Goal: Task Accomplishment & Management: Complete application form

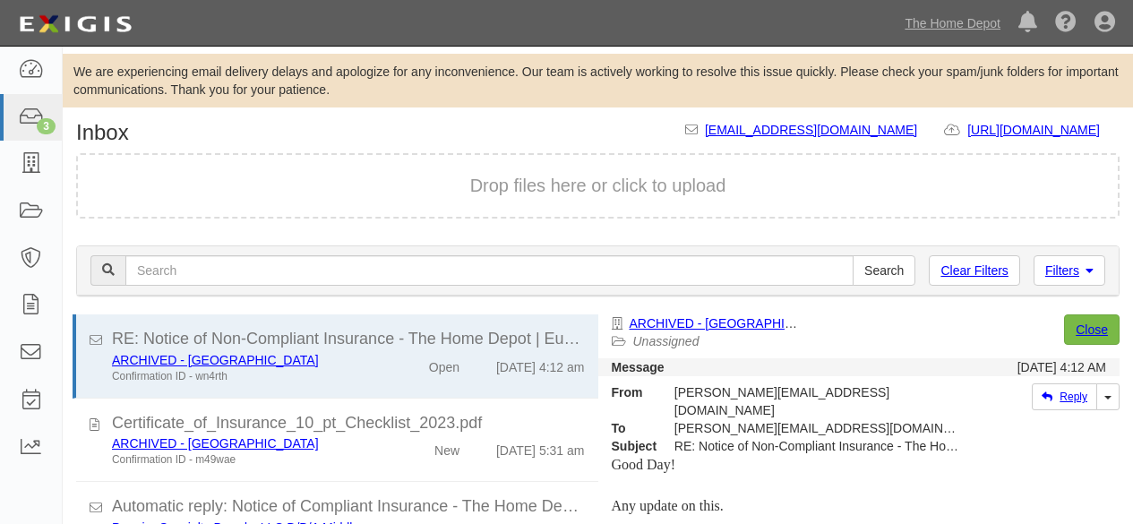
scroll to position [122, 0]
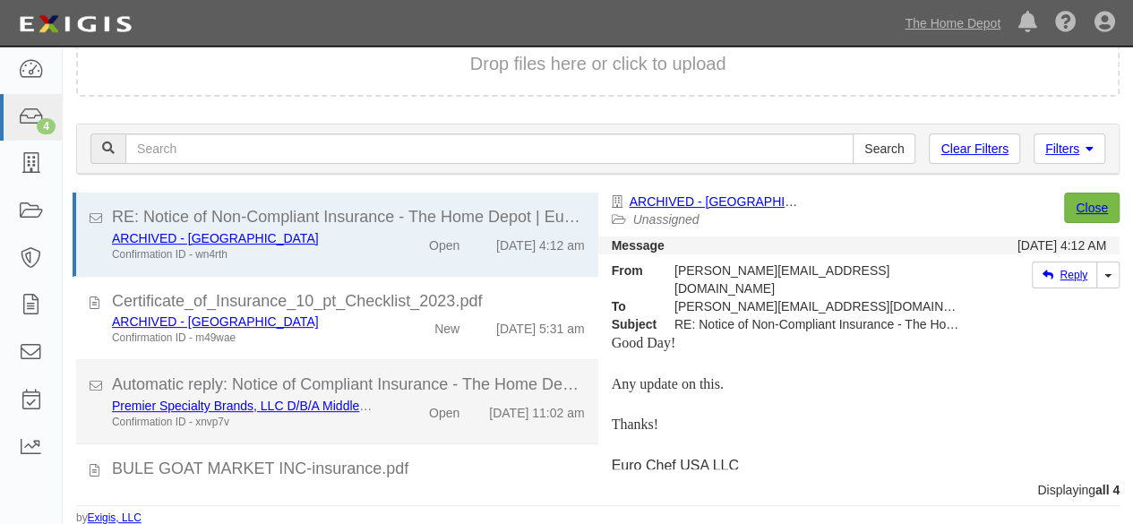
scroll to position [82, 0]
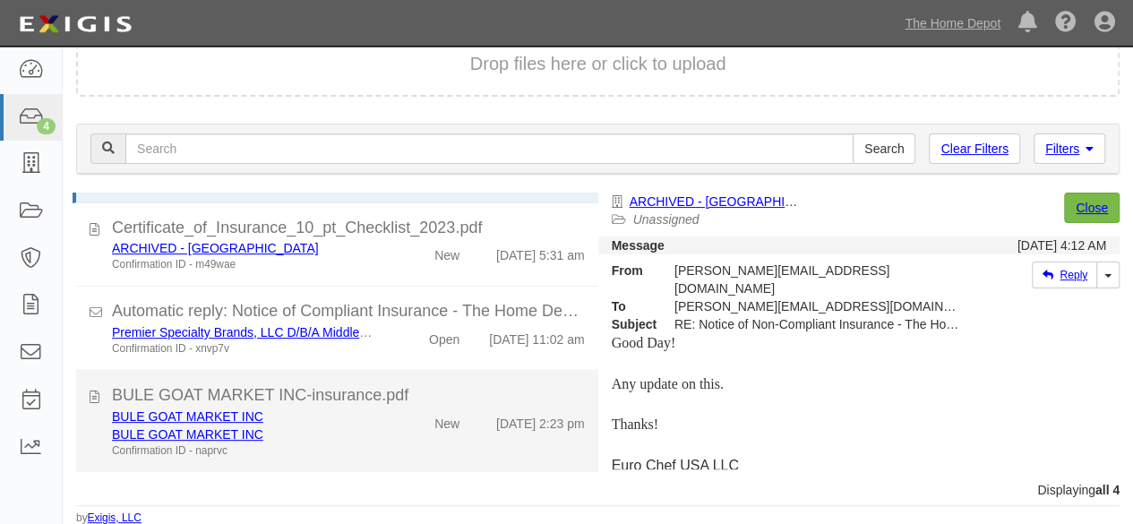
drag, startPoint x: 347, startPoint y: 445, endPoint x: 358, endPoint y: 434, distance: 15.2
click at [349, 443] on div "Confirmation ID - naprvc" at bounding box center [244, 450] width 264 height 15
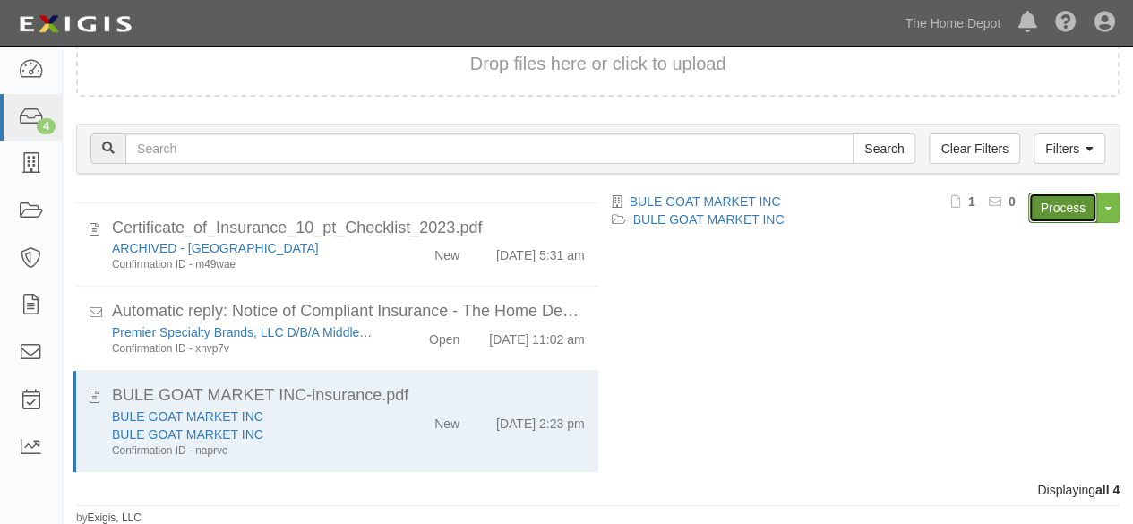
click at [1053, 207] on link "Process" at bounding box center [1062, 207] width 69 height 30
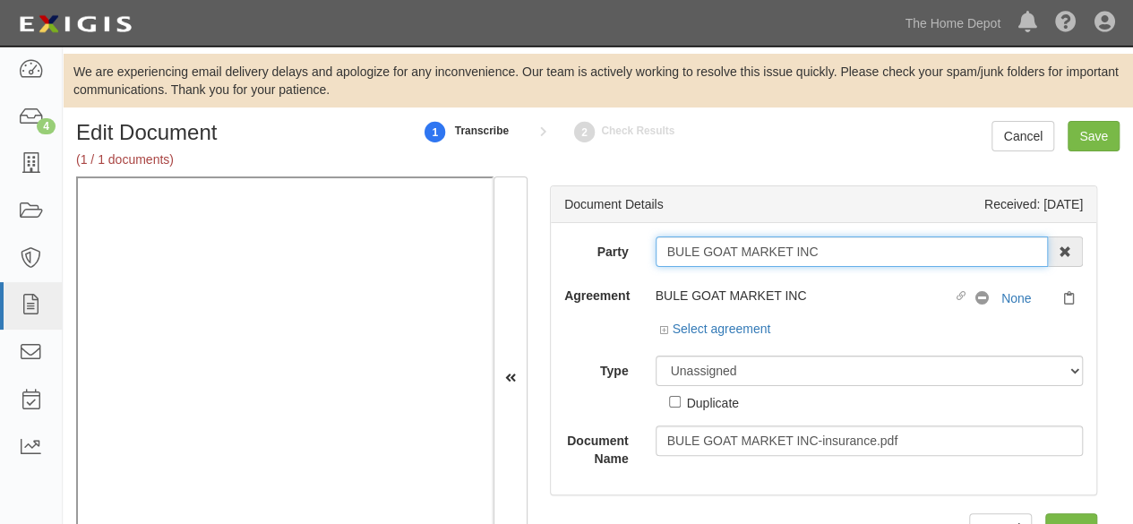
click at [833, 252] on input "BULE GOAT MARKET INC" at bounding box center [851, 251] width 393 height 30
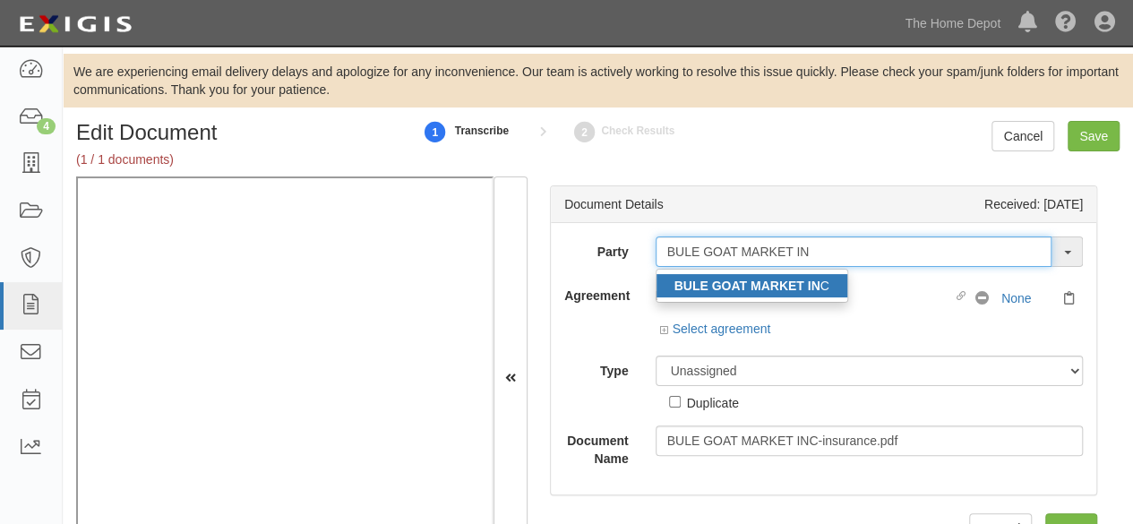
type input "BULE GOAT MARKET IN"
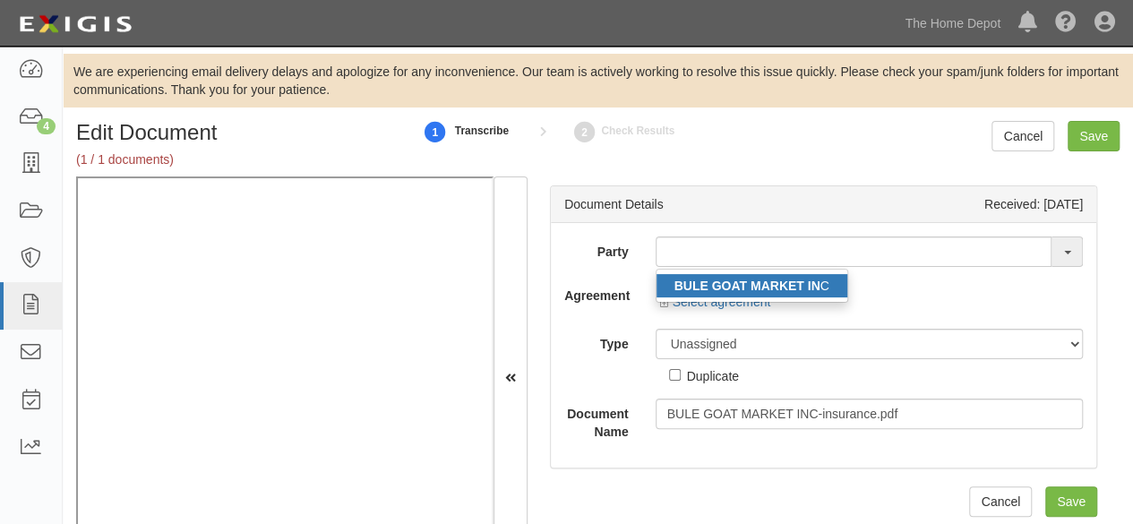
click at [662, 284] on link "BULE GOAT MARKET IN C" at bounding box center [751, 285] width 191 height 23
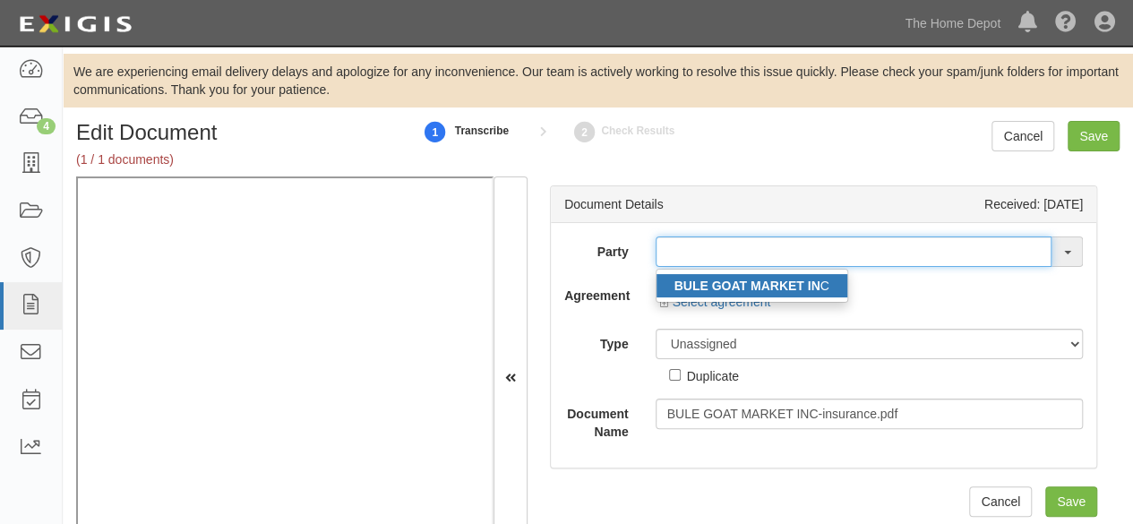
type input "BULE GOAT MARKET INC"
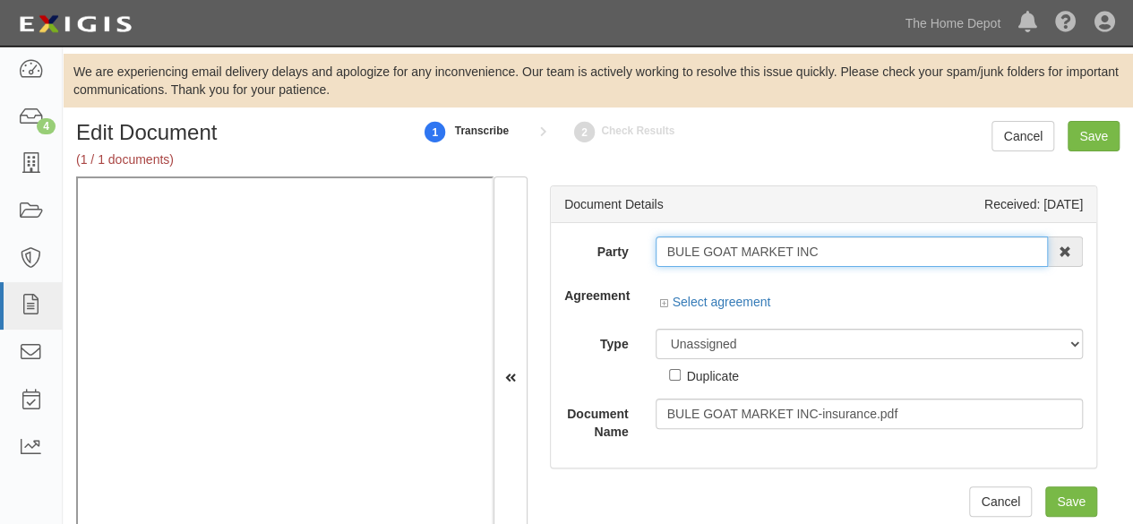
click at [694, 251] on input "BULE GOAT MARKET INC" at bounding box center [851, 251] width 393 height 30
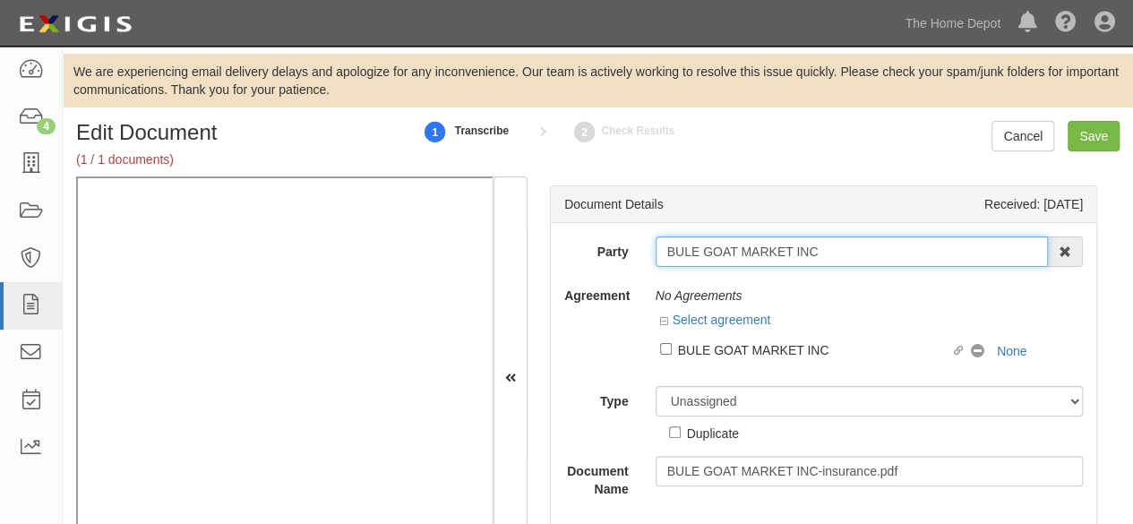
click at [694, 251] on input "BULE GOAT MARKET INC" at bounding box center [851, 251] width 393 height 30
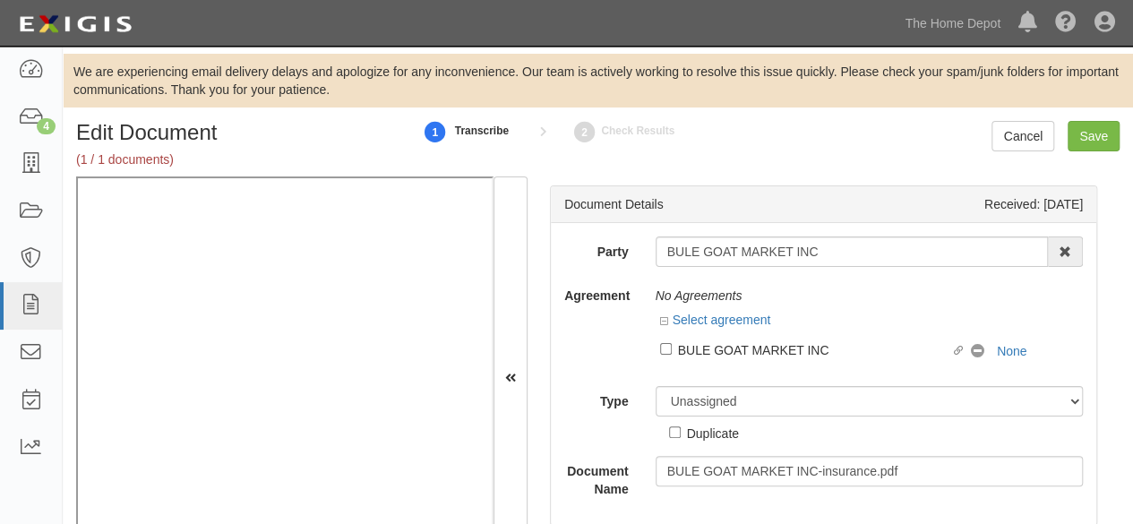
drag, startPoint x: 832, startPoint y: 352, endPoint x: 824, endPoint y: 362, distance: 12.7
click at [832, 352] on div "BULE GOAT MARKET INC" at bounding box center [814, 349] width 273 height 20
click at [672, 352] on input "Linked agreement BULE GOAT MARKET INC Linked agreement" at bounding box center [666, 349] width 12 height 12
checkbox input "true"
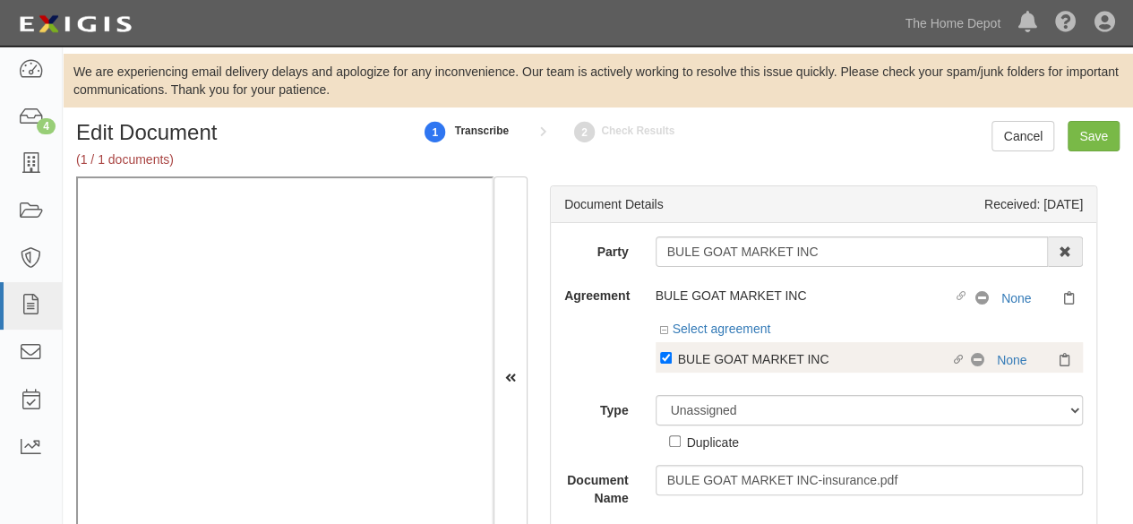
drag, startPoint x: 808, startPoint y: 386, endPoint x: 796, endPoint y: 357, distance: 30.9
click at [806, 382] on div "Party BULE GOAT MARKET INC BULE GOAT MARKET IN C 1000576868 Ontario Inc. 10 STR…" at bounding box center [823, 371] width 518 height 270
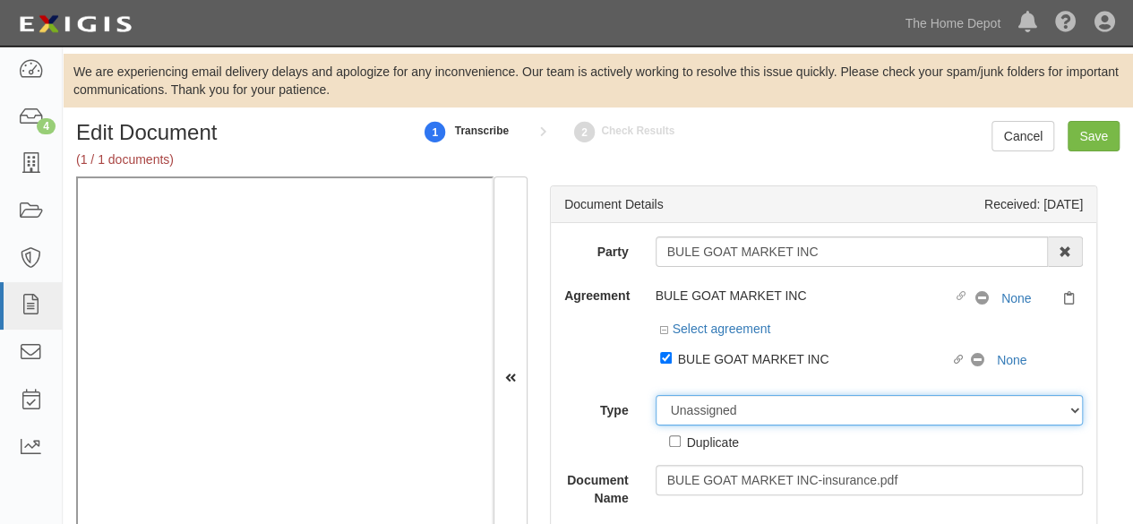
drag, startPoint x: 731, startPoint y: 413, endPoint x: 730, endPoint y: 398, distance: 15.2
click at [730, 402] on select "Unassigned Binder Cancellation Notice Certificate Contract Endorsement Insuranc…" at bounding box center [869, 410] width 428 height 30
select select "CertificateDetail"
click at [655, 395] on select "Unassigned Binder Cancellation Notice Certificate Contract Endorsement Insuranc…" at bounding box center [869, 410] width 428 height 30
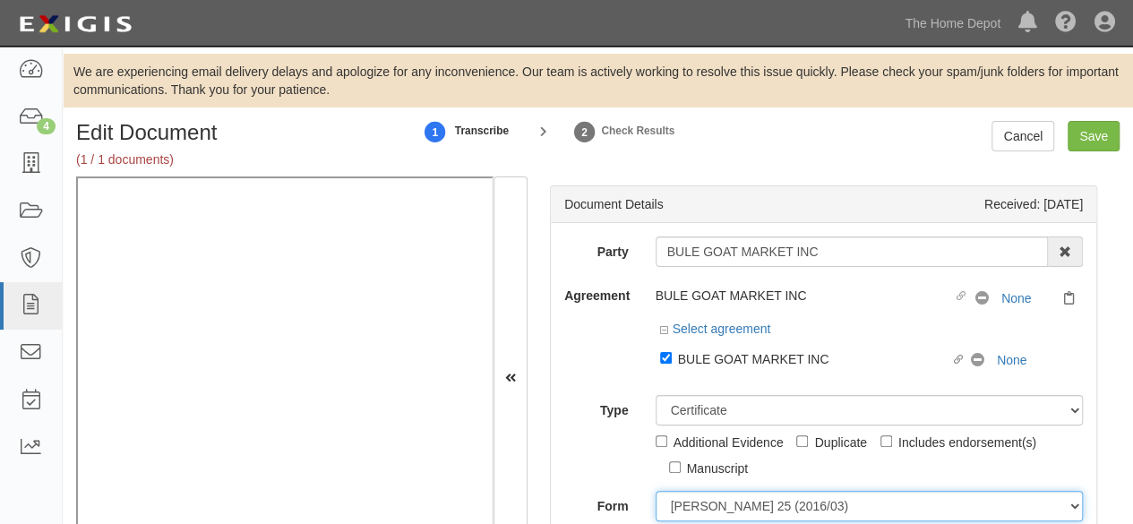
click at [689, 500] on select "ACORD 25 (2016/03) ACORD 101 ACORD 855 NY (2014/05) General" at bounding box center [869, 506] width 428 height 30
select select "GeneralFormDetail"
click at [655, 491] on select "ACORD 25 (2016/03) ACORD 101 ACORD 855 NY (2014/05) General" at bounding box center [869, 506] width 428 height 30
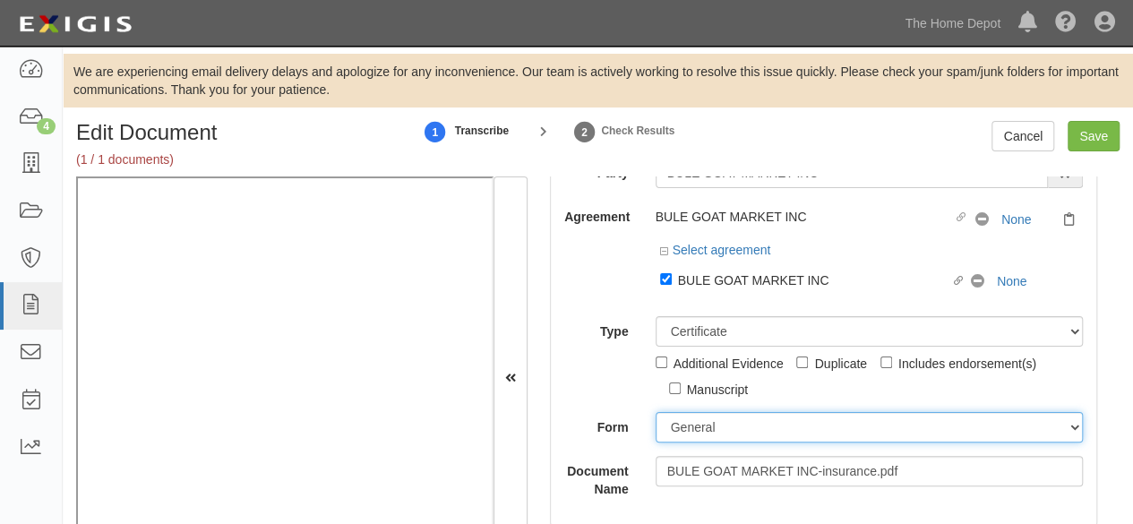
scroll to position [179, 0]
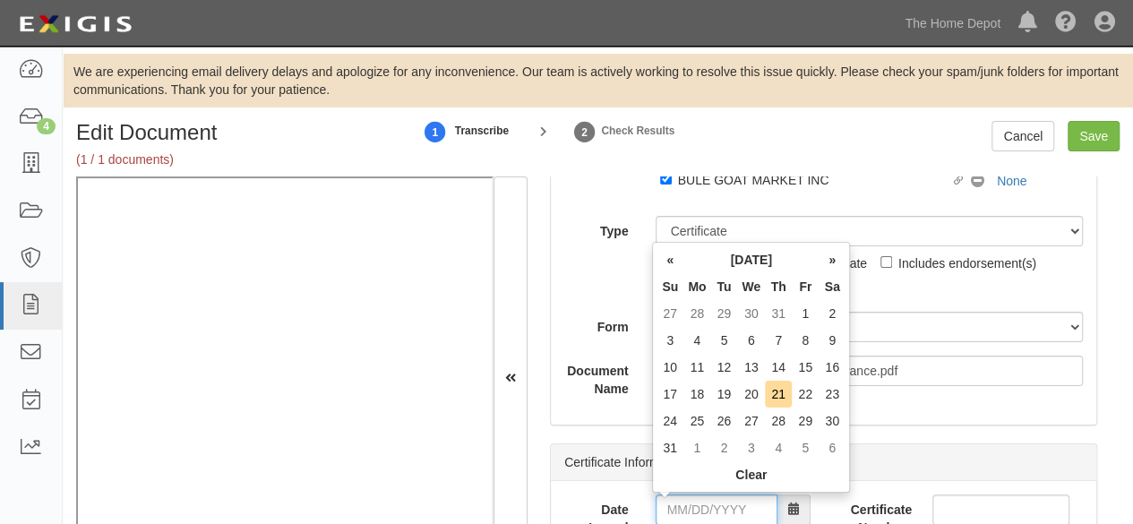
click at [705, 509] on input "Date Issued" at bounding box center [716, 509] width 122 height 30
type input "08/13/2025"
click at [747, 364] on td "13" at bounding box center [751, 367] width 28 height 27
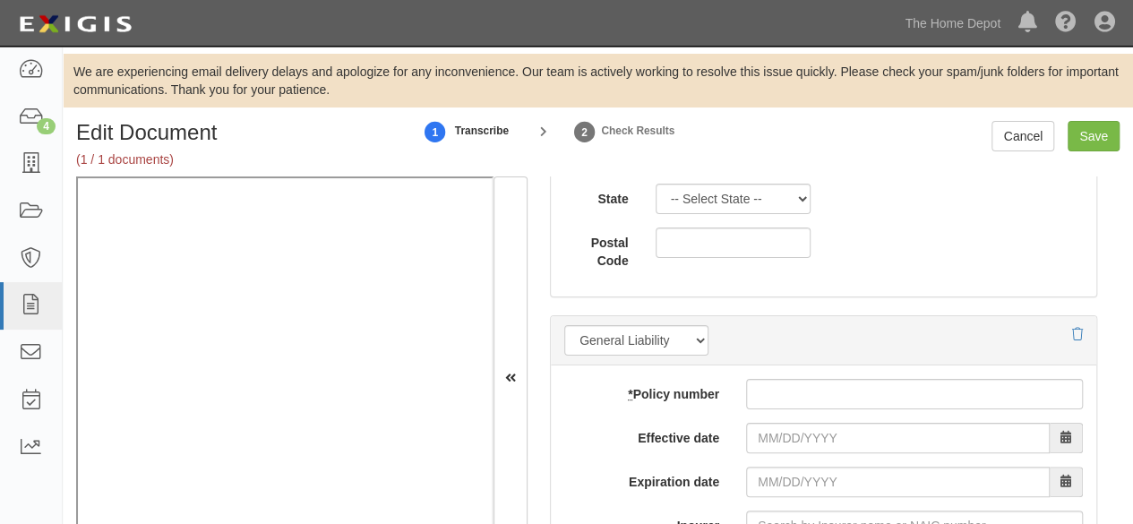
scroll to position [1522, 0]
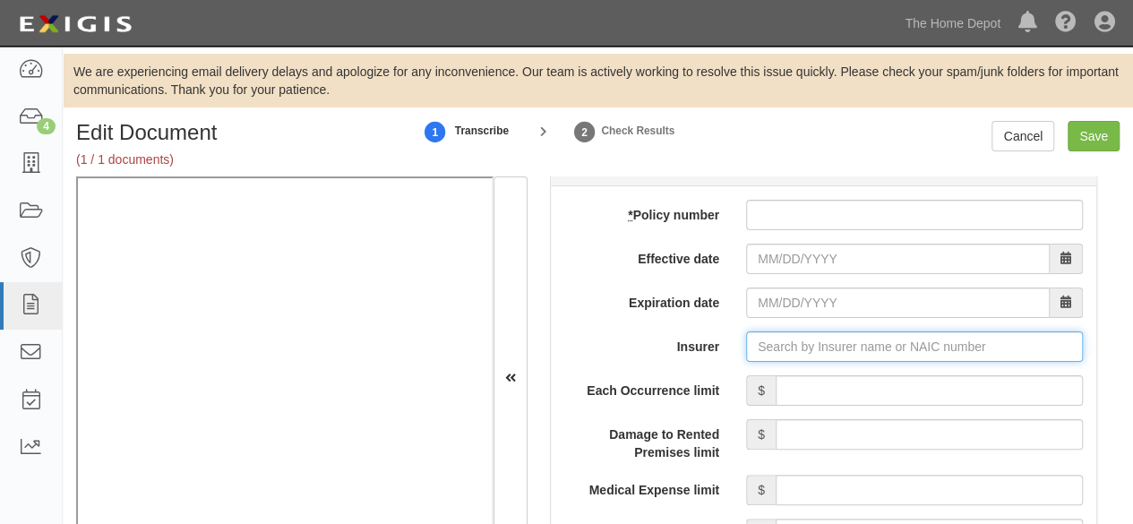
drag, startPoint x: 799, startPoint y: 348, endPoint x: 778, endPoint y: 326, distance: 30.4
click at [799, 346] on input "Insurer" at bounding box center [914, 346] width 337 height 30
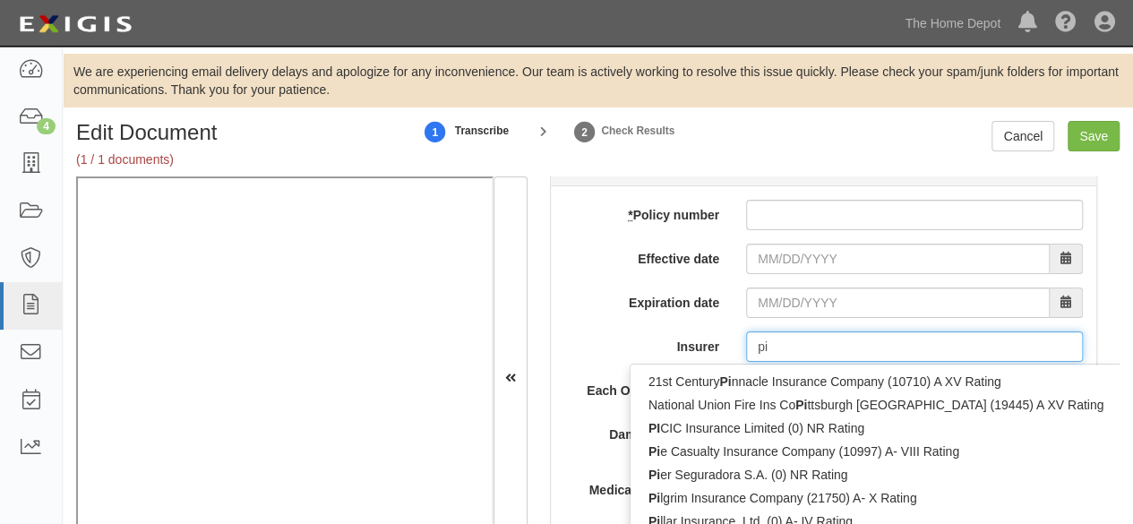
type input "pin"
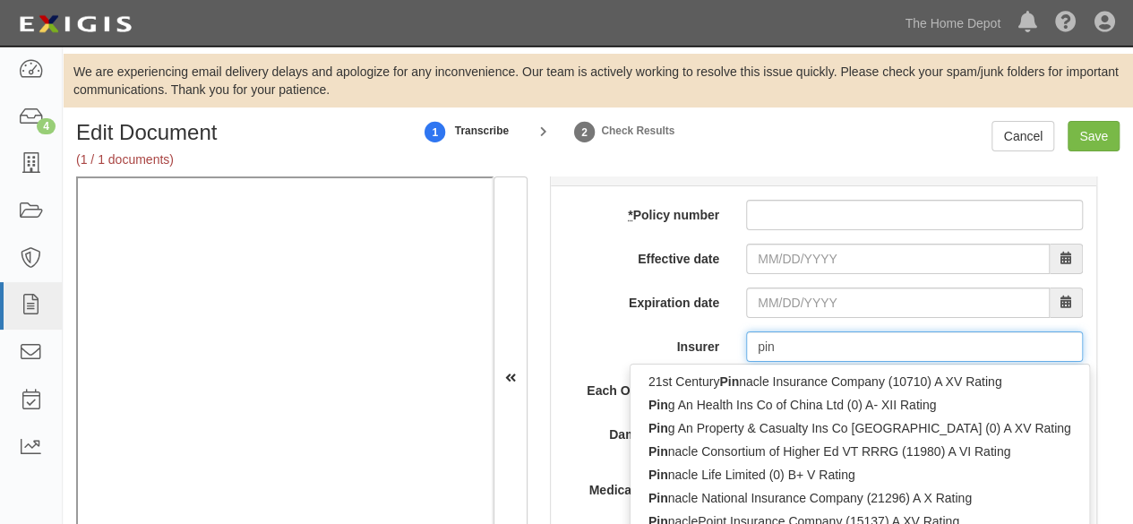
type input "ping An Health Ins Co of China Ltd (0) A- XII Rating"
type input "ping"
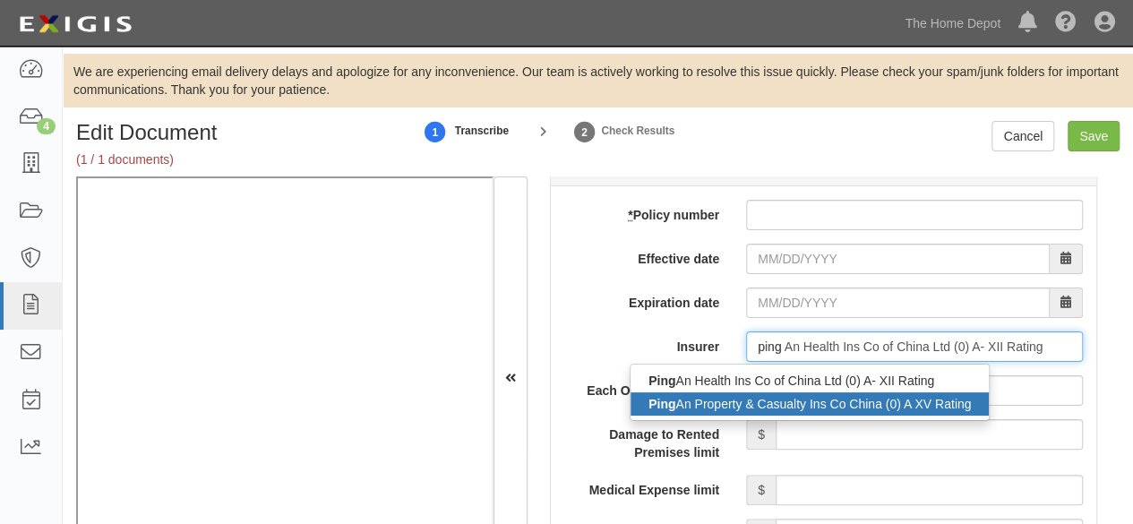
click at [727, 404] on div "Ping An Property & Casualty Ins Co China (0) A XV Rating" at bounding box center [809, 403] width 358 height 23
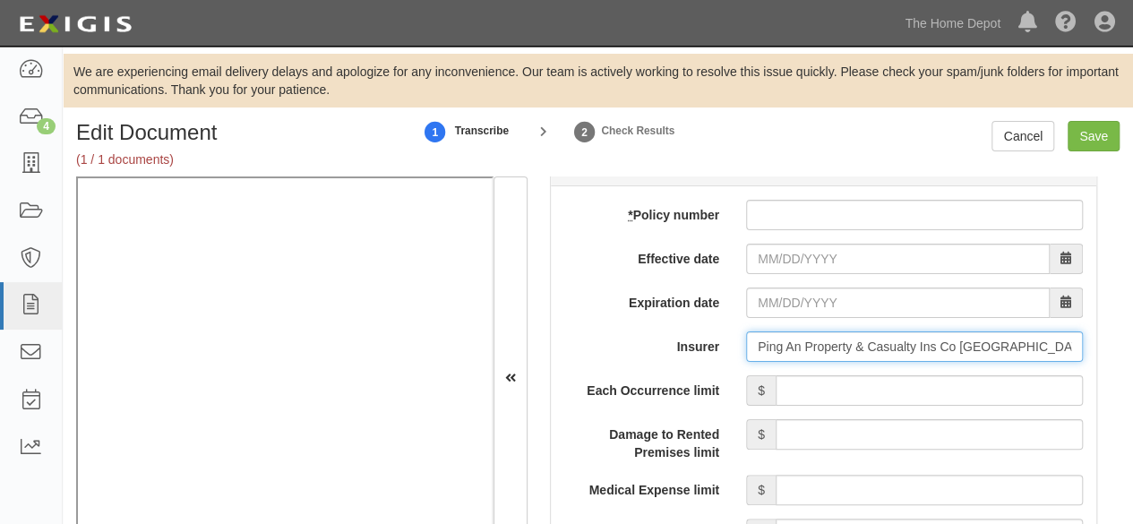
type input "Ping An Property & Casualty Ins Co China (0) A XV Rating"
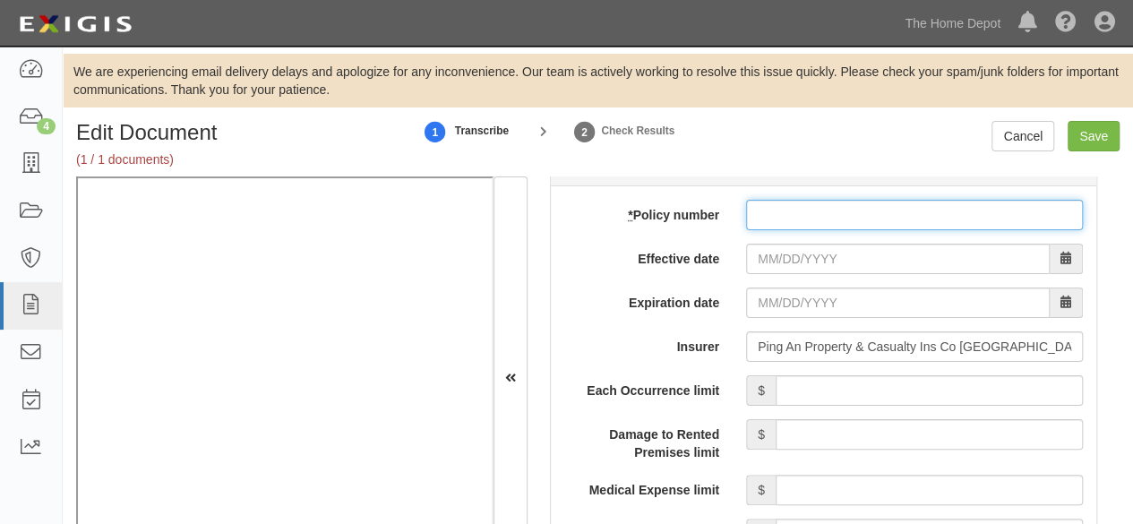
click at [775, 205] on input "* Policy number" at bounding box center [914, 215] width 337 height 30
paste input "10579006800045999067"
type input "10579006800045999067"
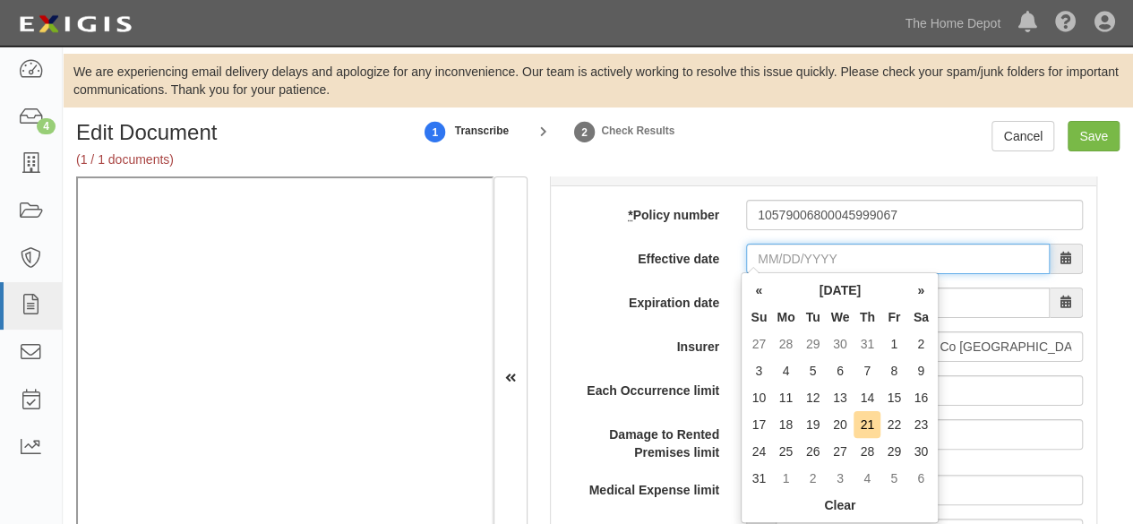
click at [766, 254] on input "Effective date" at bounding box center [898, 259] width 304 height 30
type input "08/22/2025"
drag, startPoint x: 894, startPoint y: 423, endPoint x: 888, endPoint y: 408, distance: 16.1
click at [894, 422] on td "22" at bounding box center [893, 424] width 27 height 27
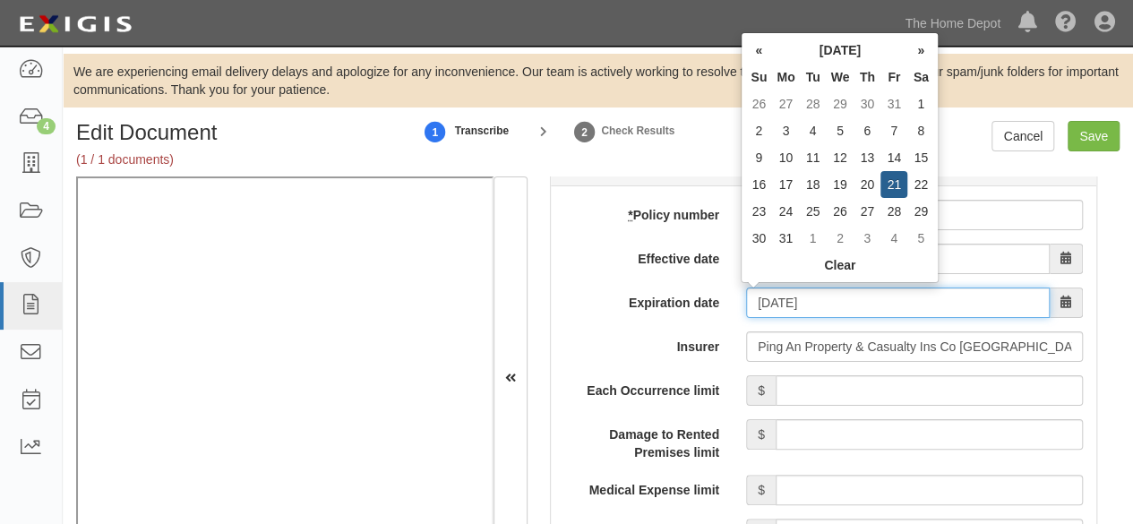
click at [800, 298] on input "08/22/2026" at bounding box center [898, 302] width 304 height 30
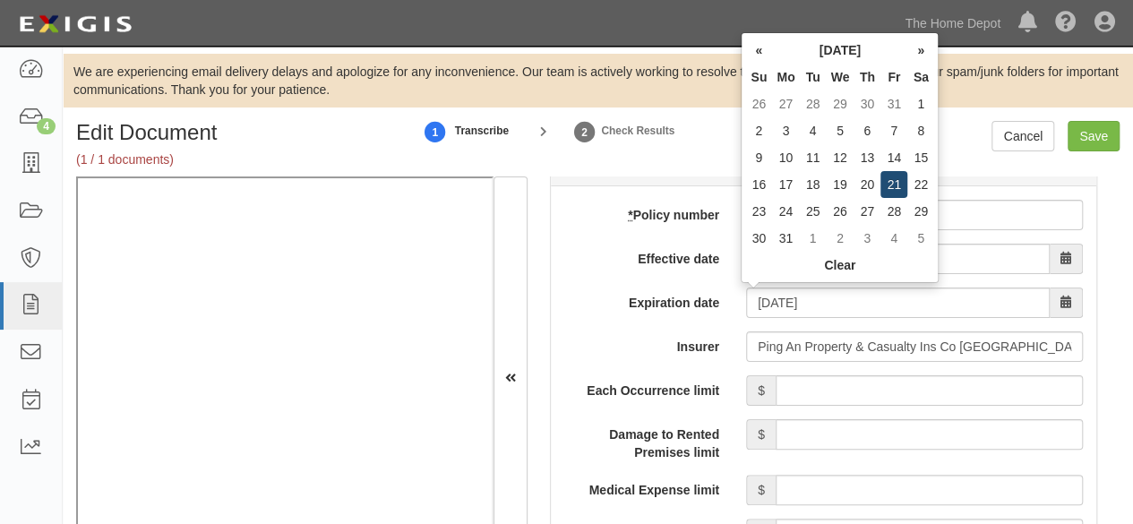
click at [894, 185] on td "21" at bounding box center [893, 184] width 27 height 27
type input "08/21/2026"
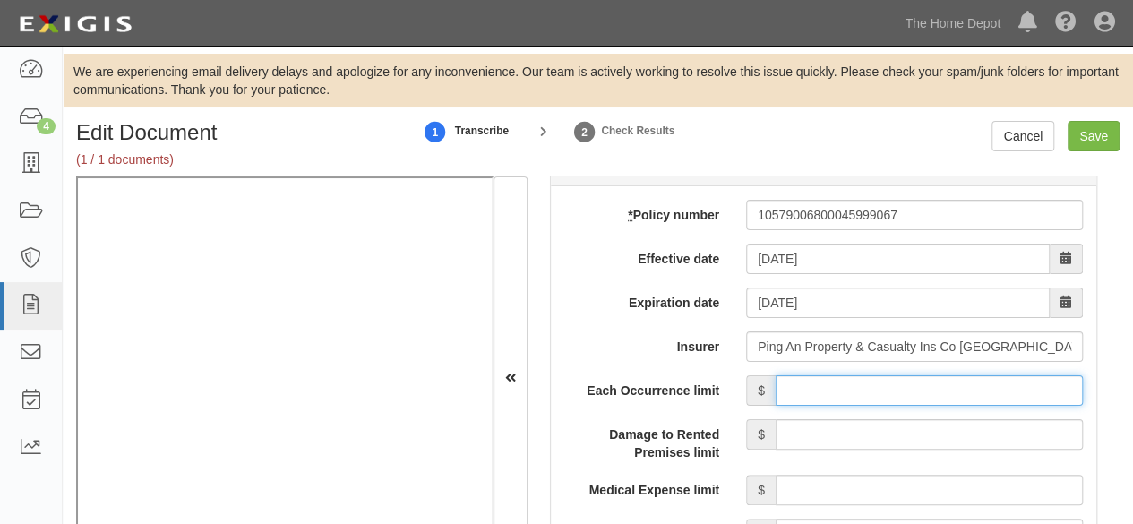
click at [837, 383] on input "Each Occurrence limit" at bounding box center [928, 390] width 307 height 30
type input "2,000,000"
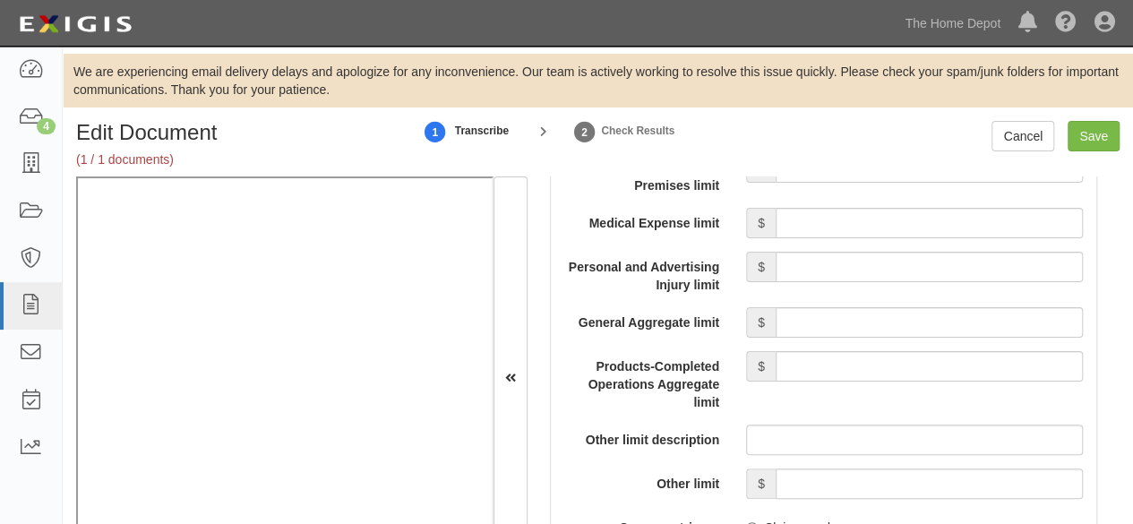
scroll to position [1791, 0]
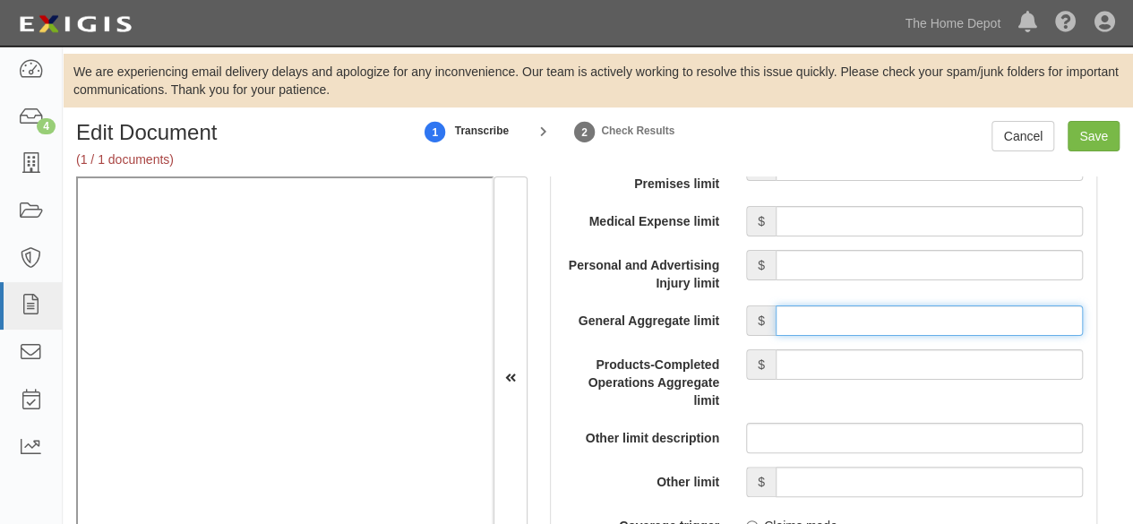
click at [928, 317] on input "General Aggregate limit" at bounding box center [928, 320] width 307 height 30
type input "2,000,000"
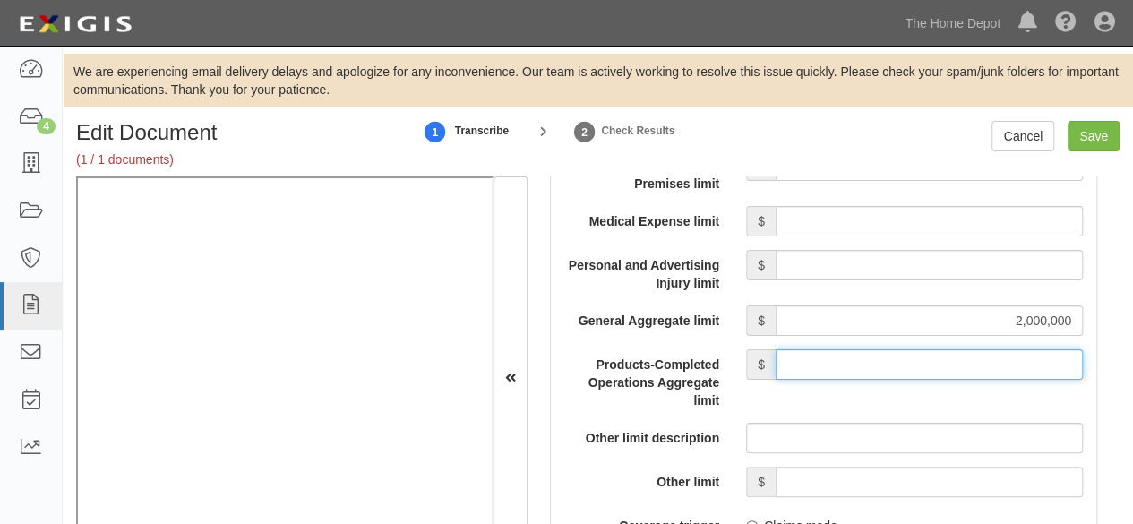
drag, startPoint x: 892, startPoint y: 361, endPoint x: 892, endPoint y: 348, distance: 12.5
click at [892, 349] on input "Products-Completed Operations Aggregate limit" at bounding box center [928, 364] width 307 height 30
type input "2,000,000"
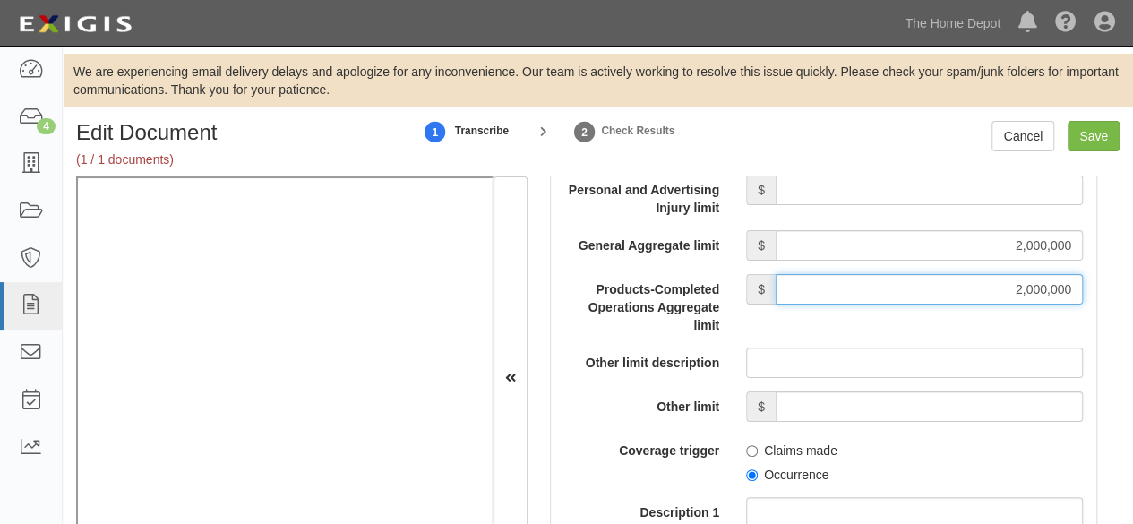
scroll to position [1970, 0]
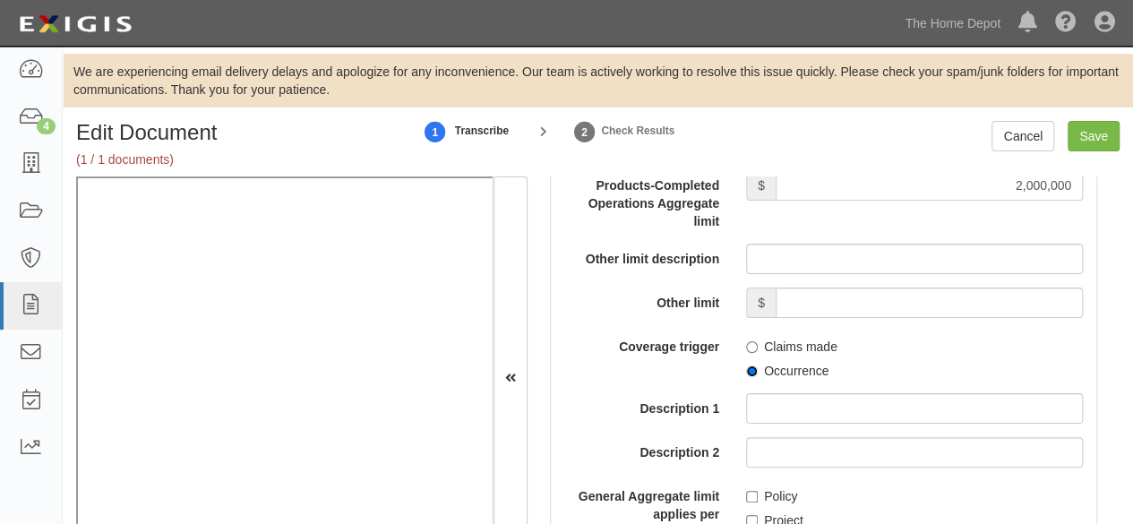
click at [748, 372] on input "Occurrence" at bounding box center [752, 371] width 12 height 12
radio input "true"
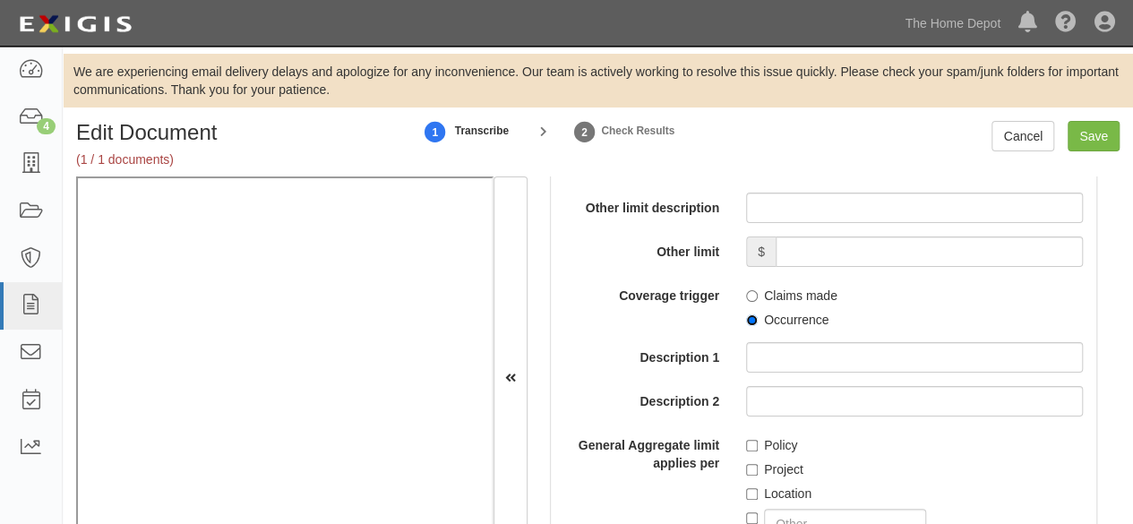
scroll to position [2059, 0]
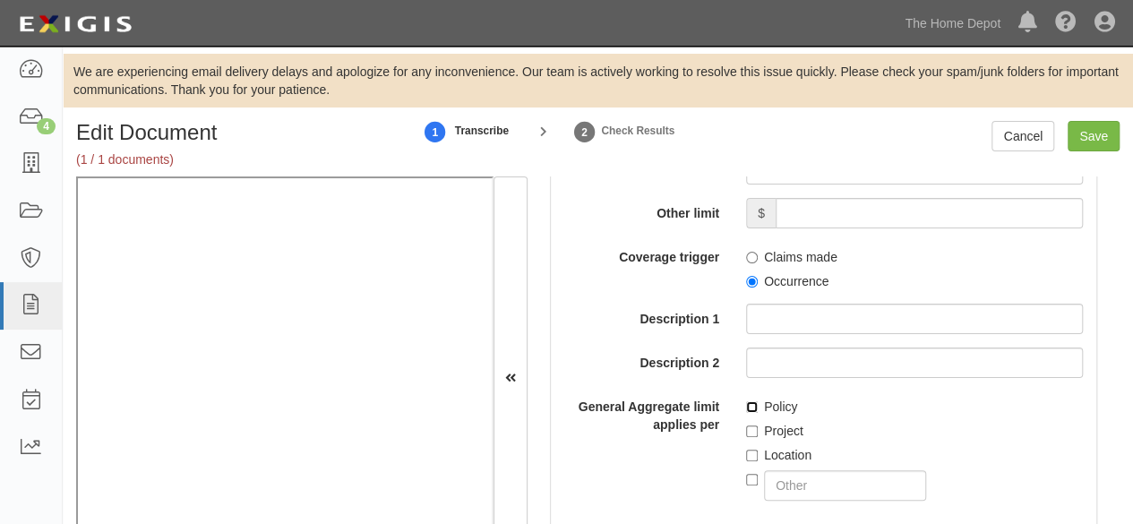
click at [746, 404] on input "Policy" at bounding box center [752, 407] width 12 height 12
checkbox input "true"
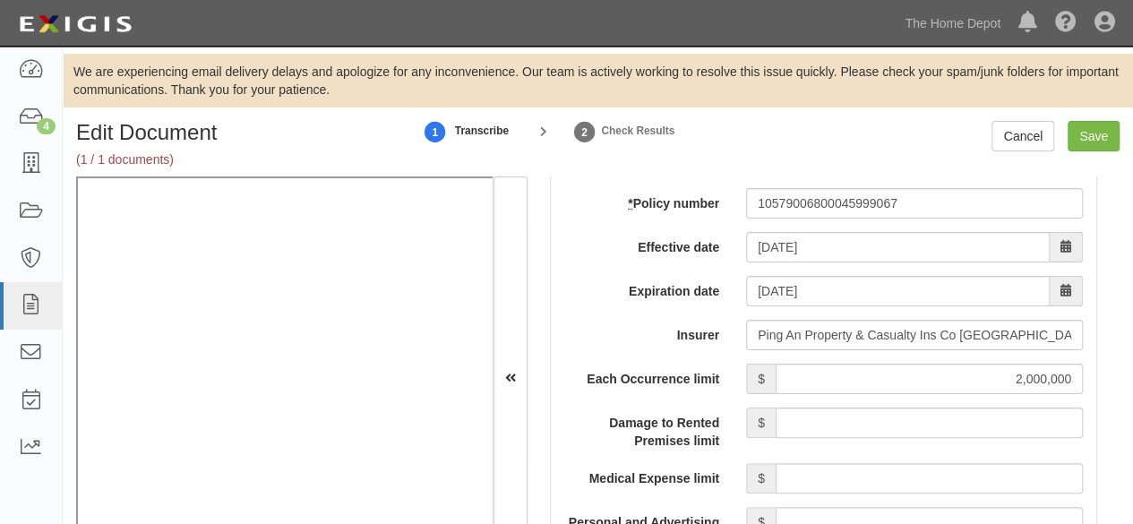
scroll to position [1253, 0]
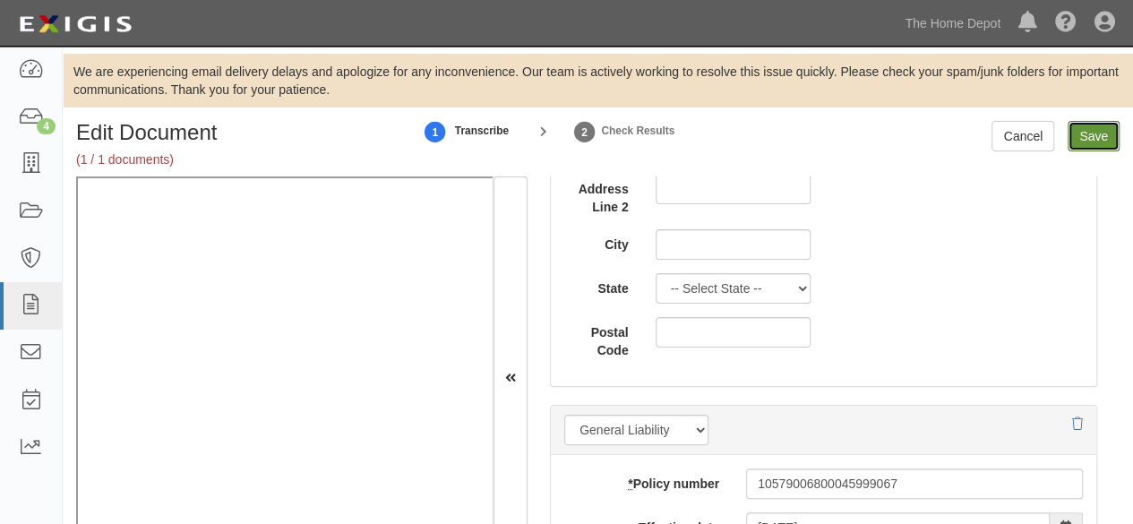
click at [1083, 144] on input "Save" at bounding box center [1093, 136] width 52 height 30
type input "2000000"
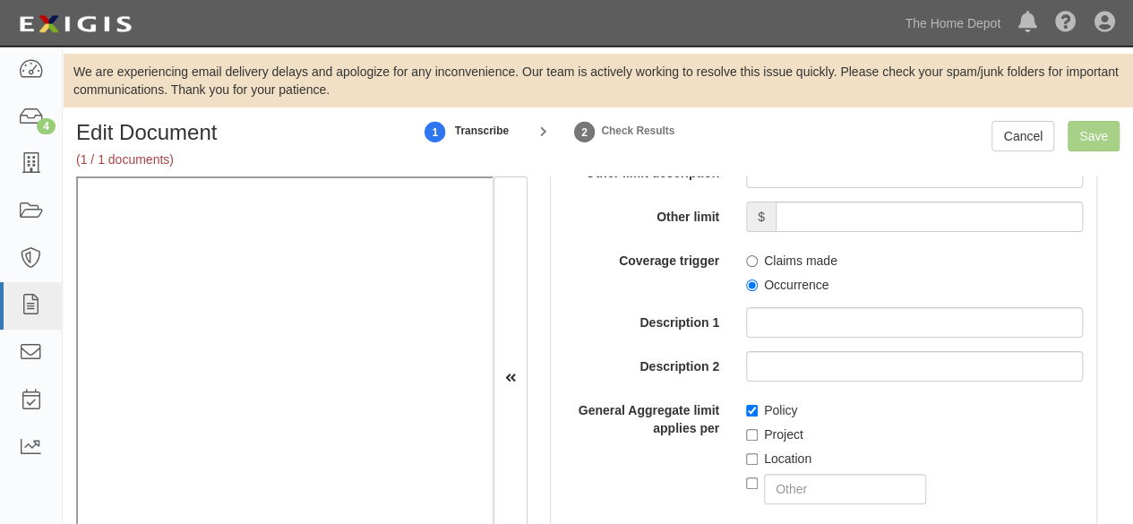
scroll to position [2082, 0]
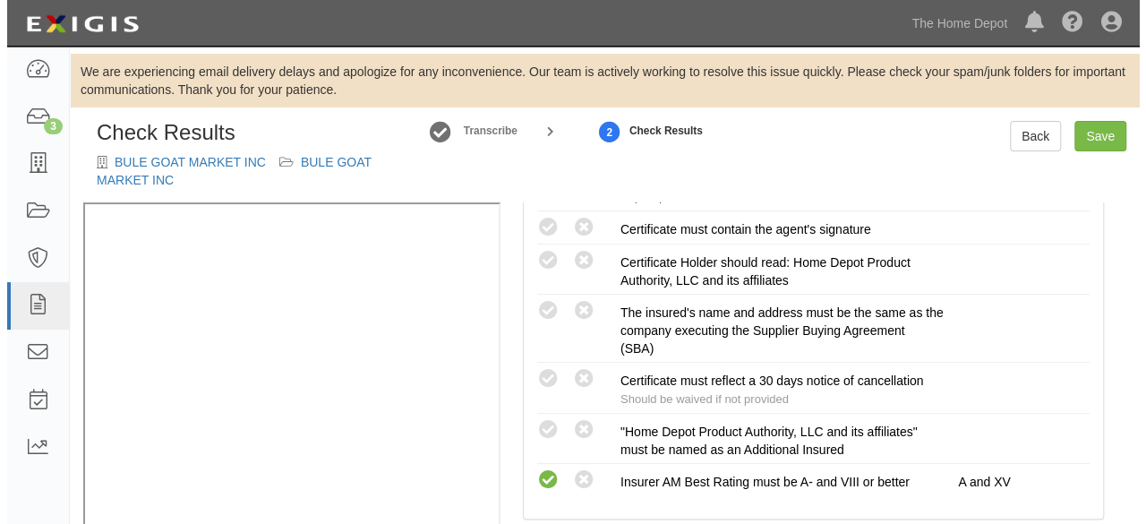
scroll to position [537, 0]
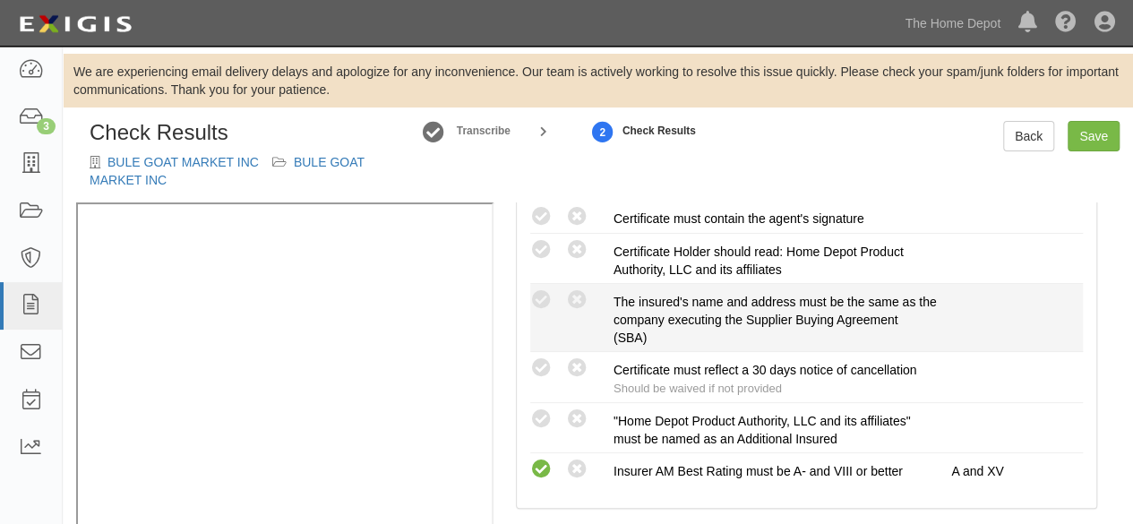
click at [557, 295] on div "Compliant Waived: Non-Compliant" at bounding box center [571, 299] width 83 height 23
click at [542, 303] on icon at bounding box center [541, 300] width 22 height 22
radio input "true"
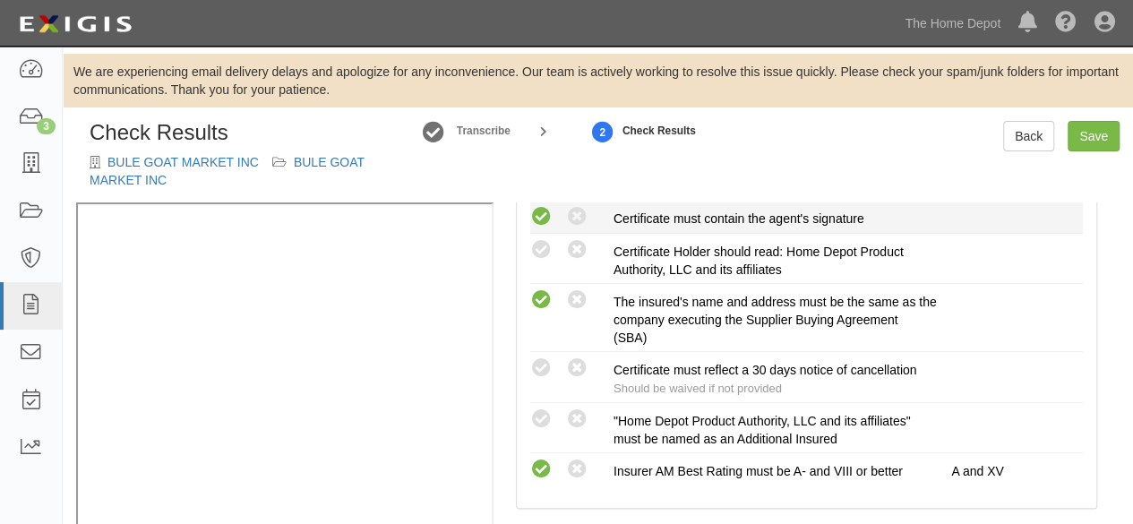
click at [544, 218] on icon at bounding box center [541, 217] width 22 height 22
radio input "true"
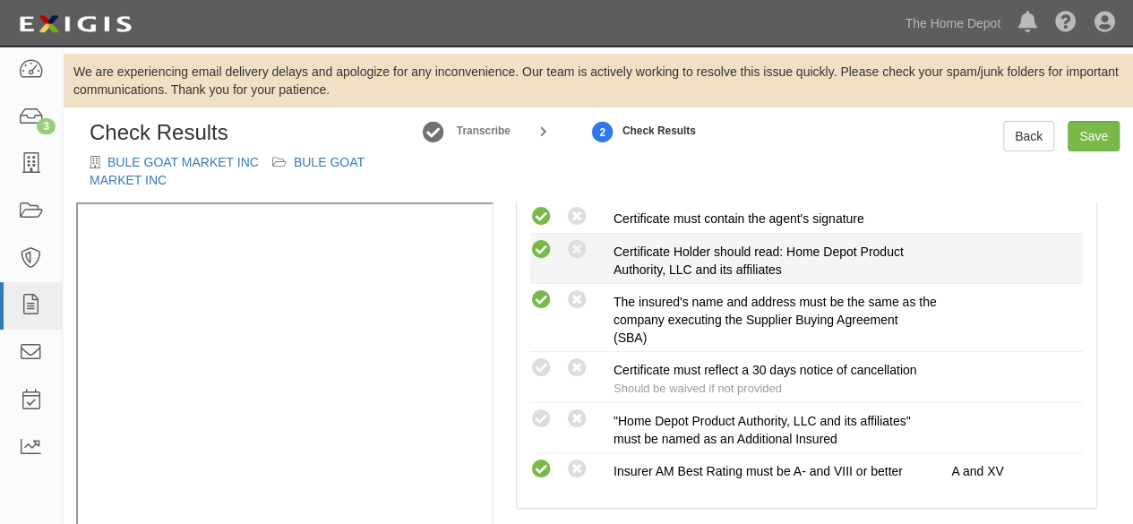
click at [539, 248] on icon at bounding box center [541, 250] width 22 height 22
radio input "true"
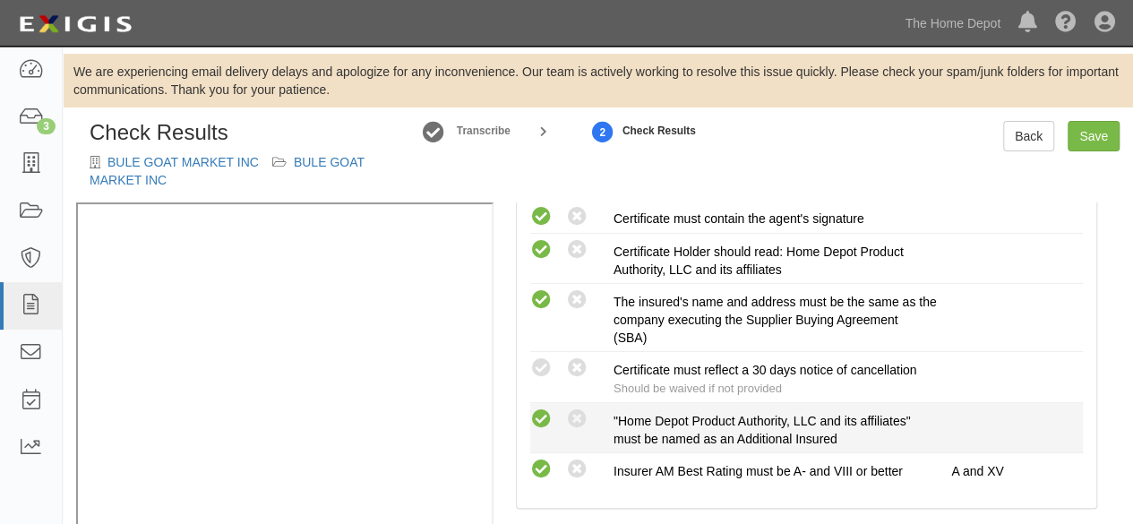
drag, startPoint x: 540, startPoint y: 415, endPoint x: 553, endPoint y: 394, distance: 25.3
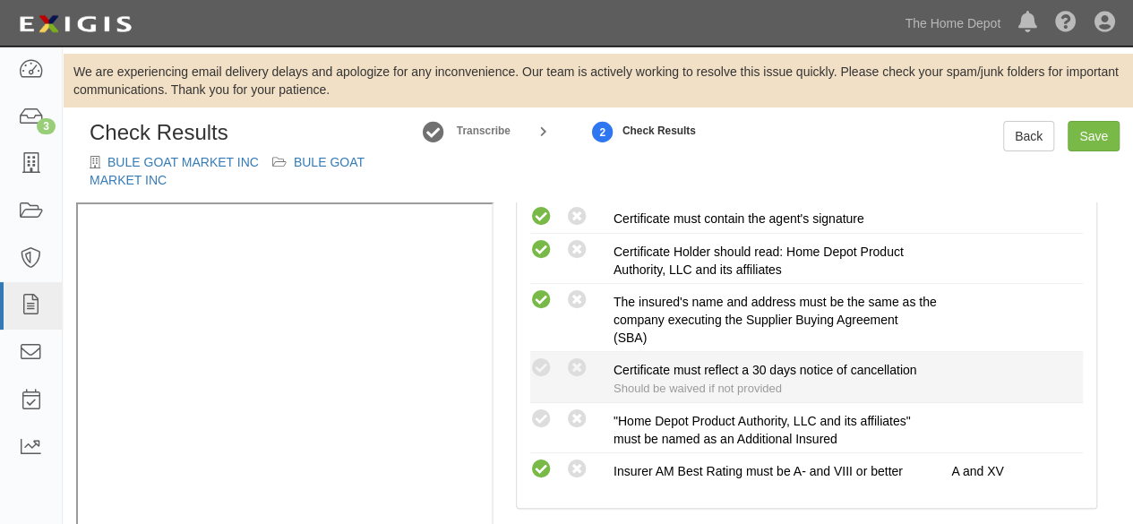
click at [542, 413] on icon at bounding box center [541, 419] width 22 height 22
radio input "true"
click at [542, 365] on icon at bounding box center [541, 368] width 22 height 22
radio input "true"
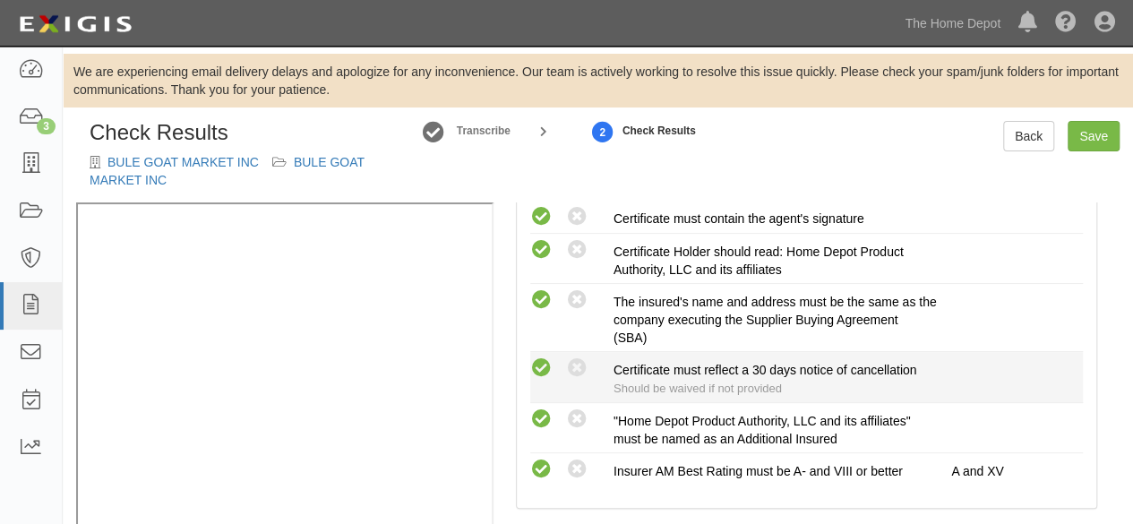
radio input "true"
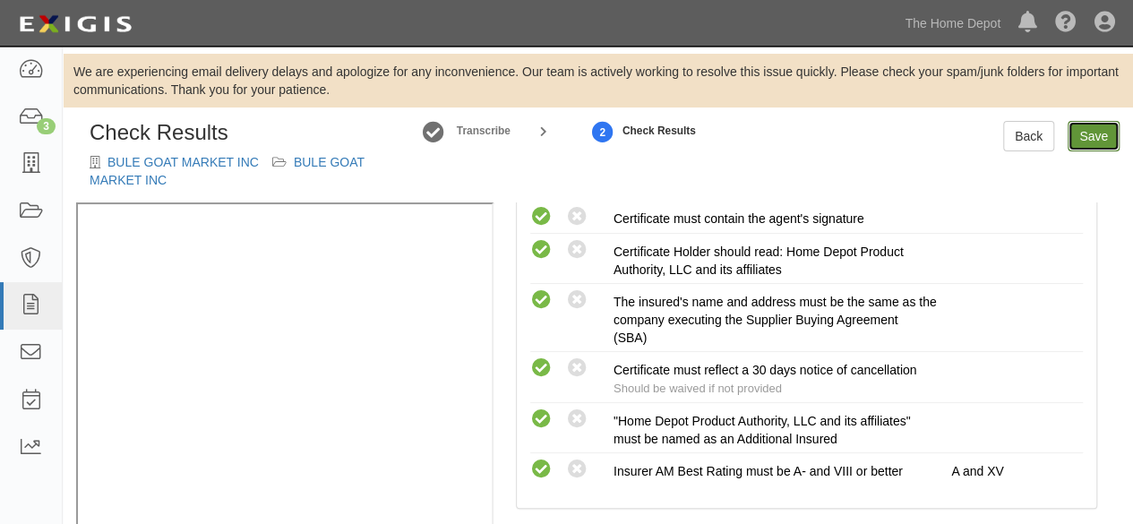
click at [1096, 133] on link "Save" at bounding box center [1093, 136] width 52 height 30
radio input "true"
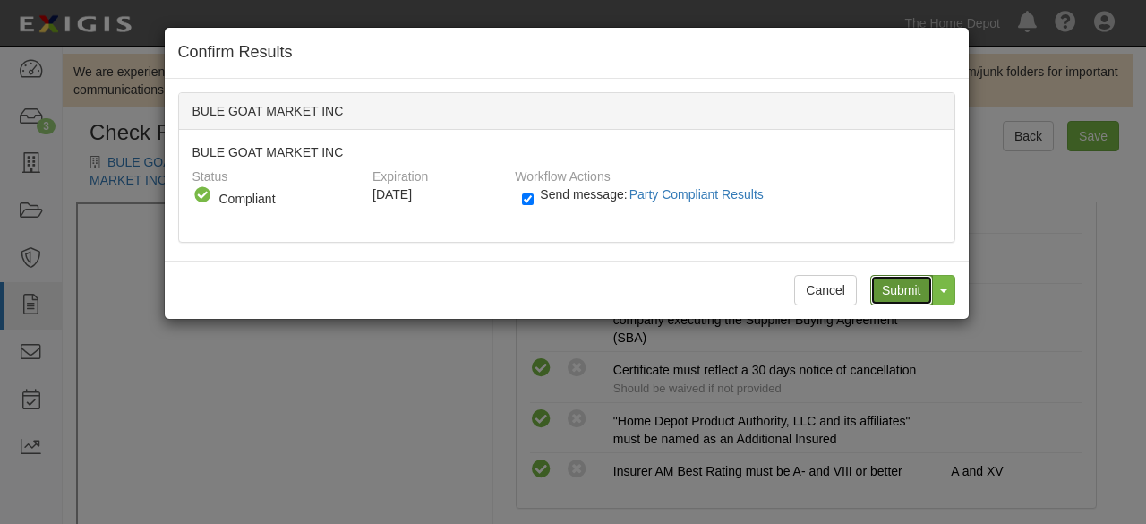
click at [899, 297] on input "Submit" at bounding box center [901, 290] width 63 height 30
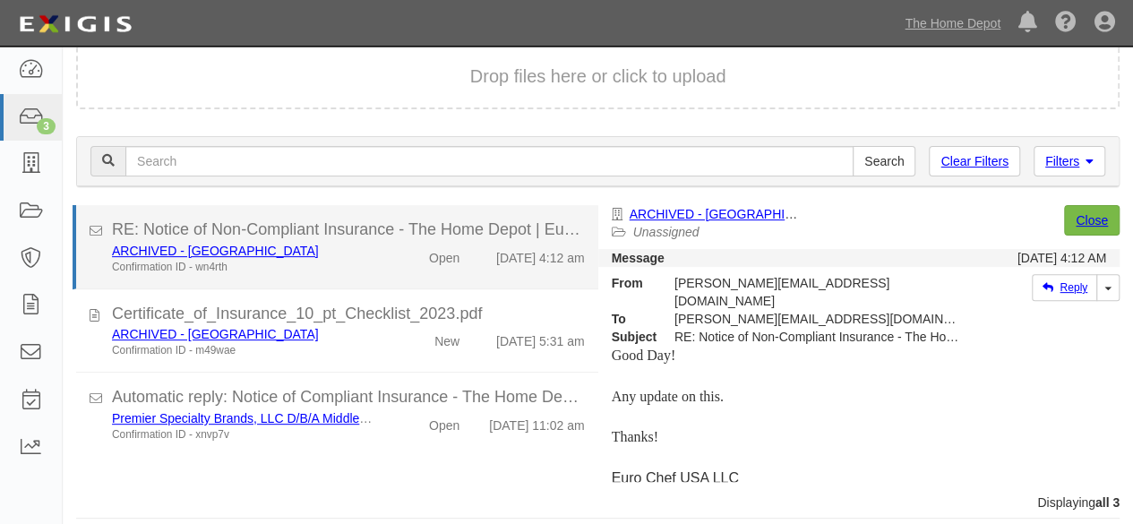
scroll to position [185, 0]
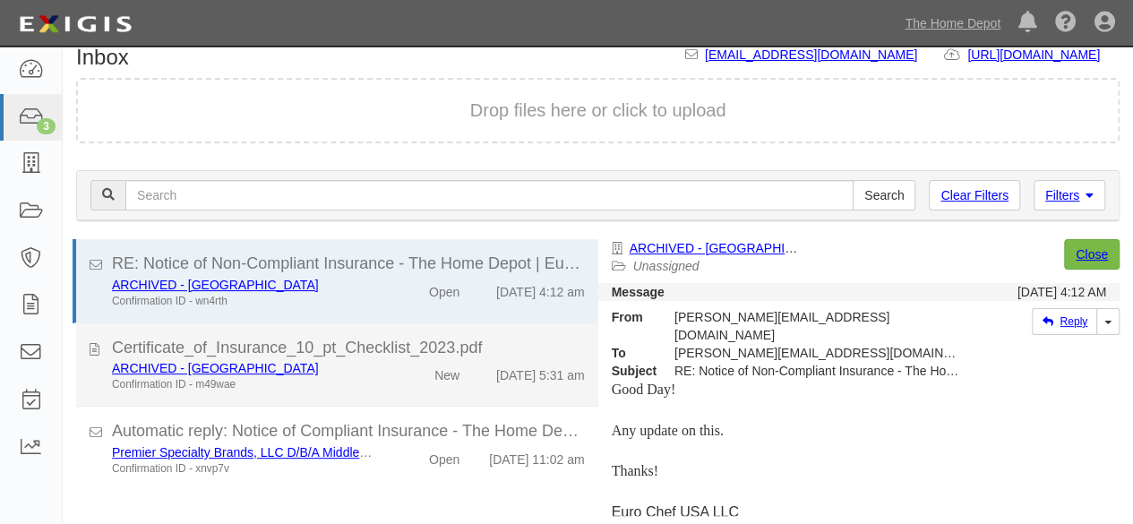
scroll to position [122, 0]
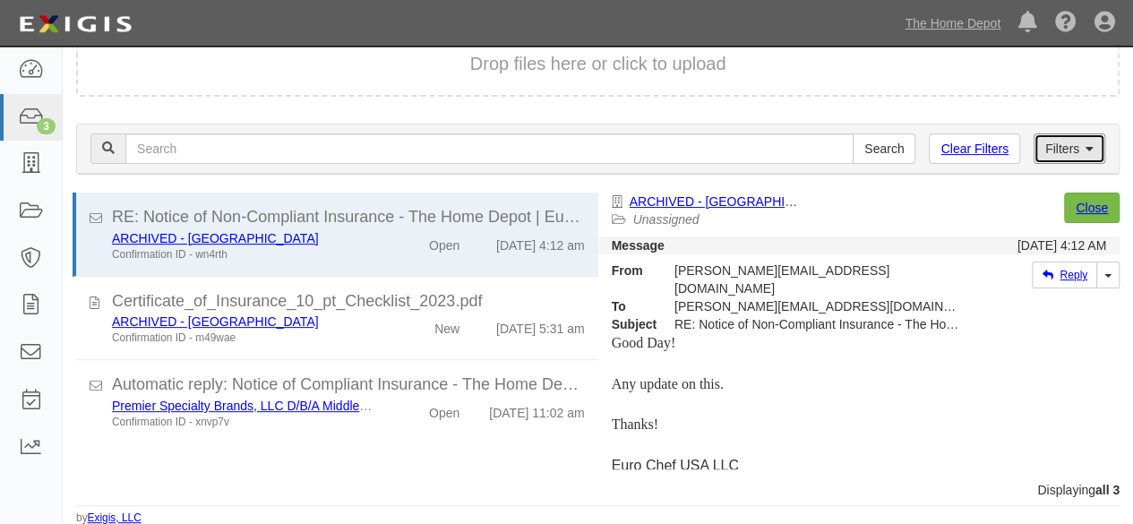
drag, startPoint x: 954, startPoint y: 368, endPoint x: 928, endPoint y: 440, distance: 76.5
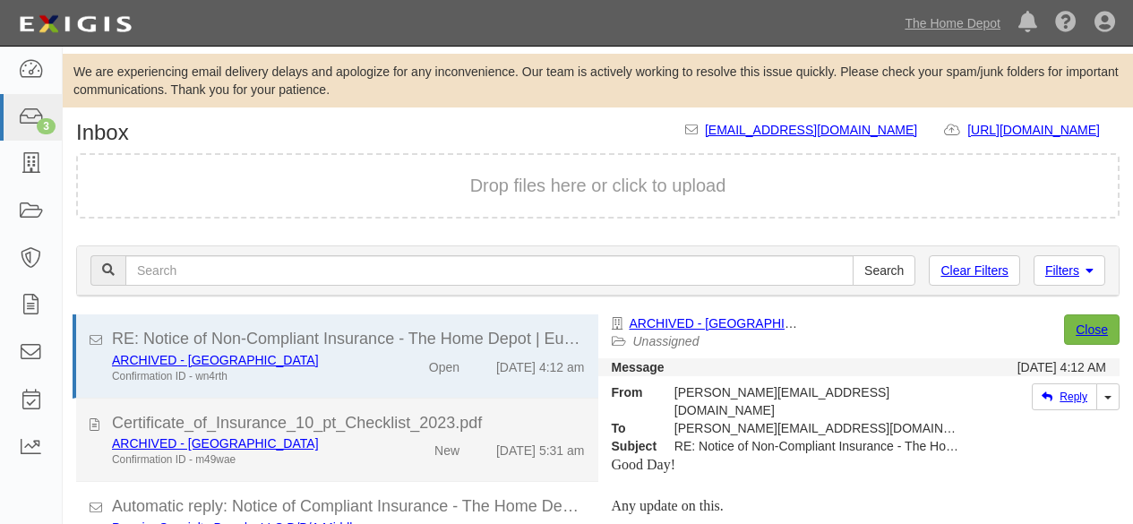
scroll to position [122, 0]
